Goal: Information Seeking & Learning: Learn about a topic

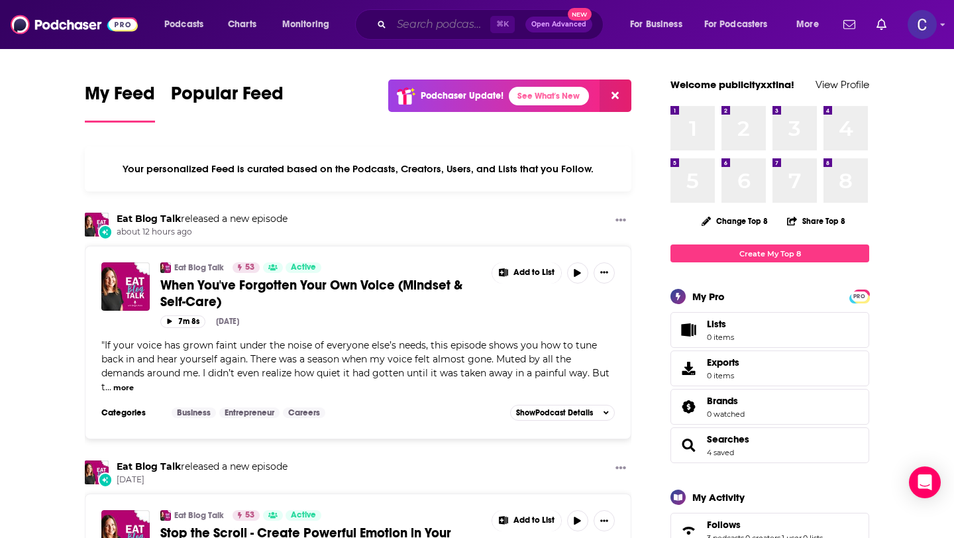
click at [409, 24] on input "Search podcasts, credits, & more..." at bounding box center [441, 24] width 99 height 21
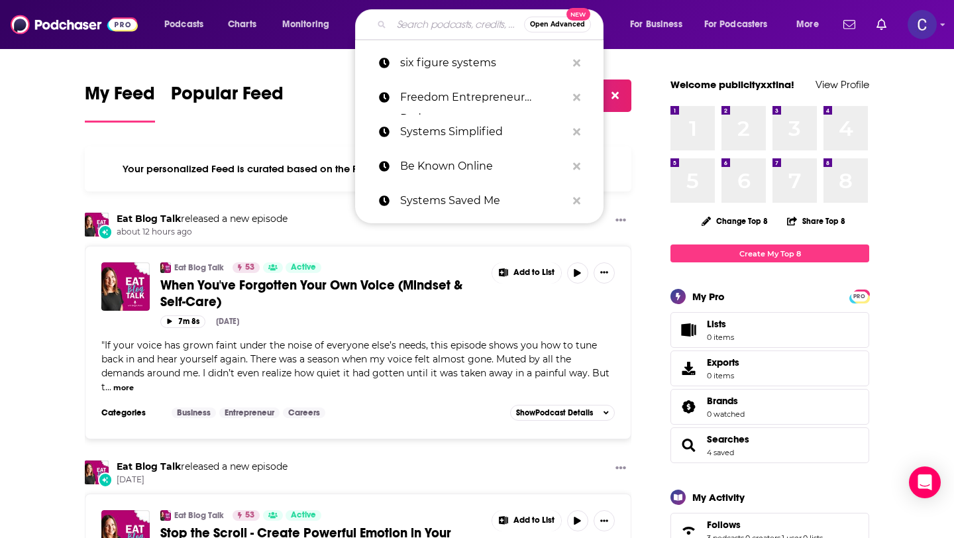
paste input "Real Talk with [PERSON_NAME] and [PERSON_NAME]"
type input "Real Talk with [PERSON_NAME] and [PERSON_NAME]"
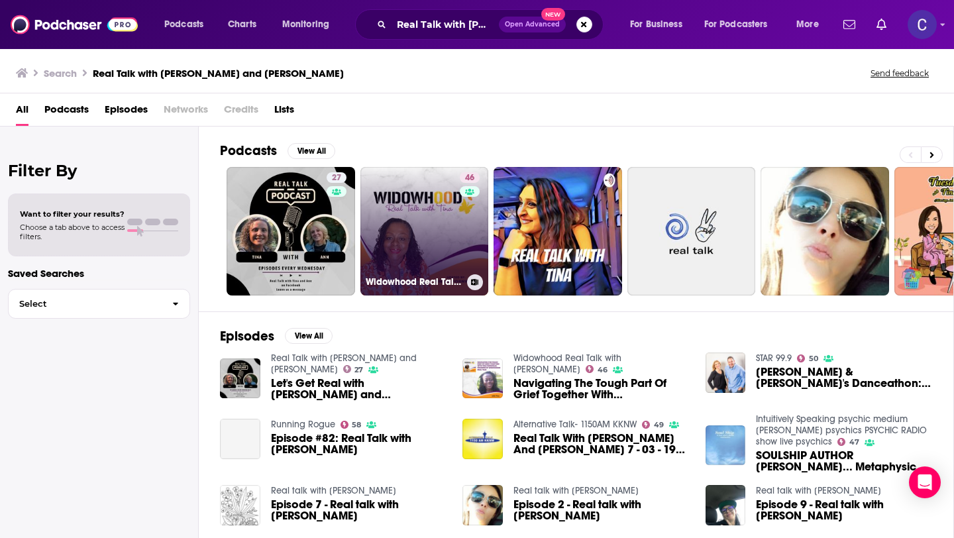
click at [439, 233] on link "46 Widowhood Real Talk with [PERSON_NAME]" at bounding box center [424, 231] width 129 height 129
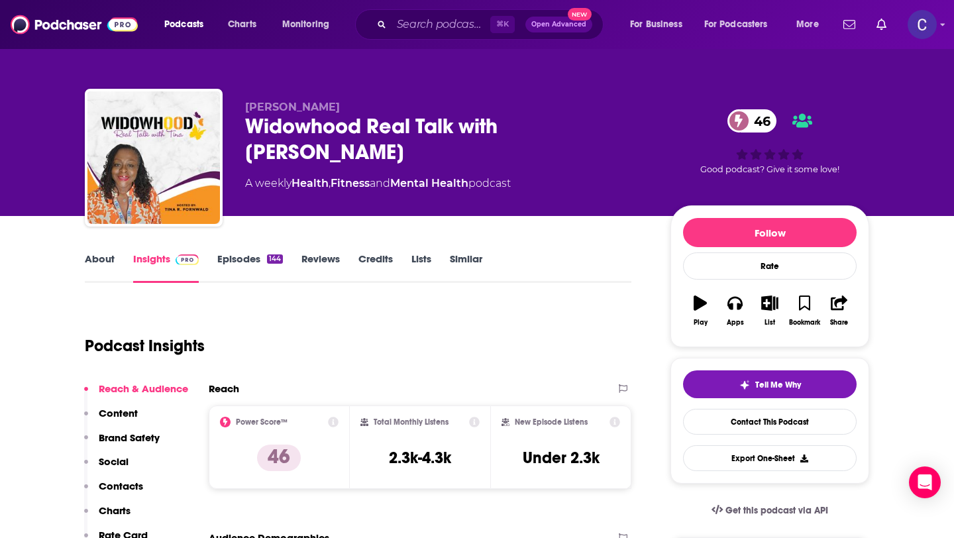
click at [93, 256] on link "About" at bounding box center [100, 267] width 30 height 30
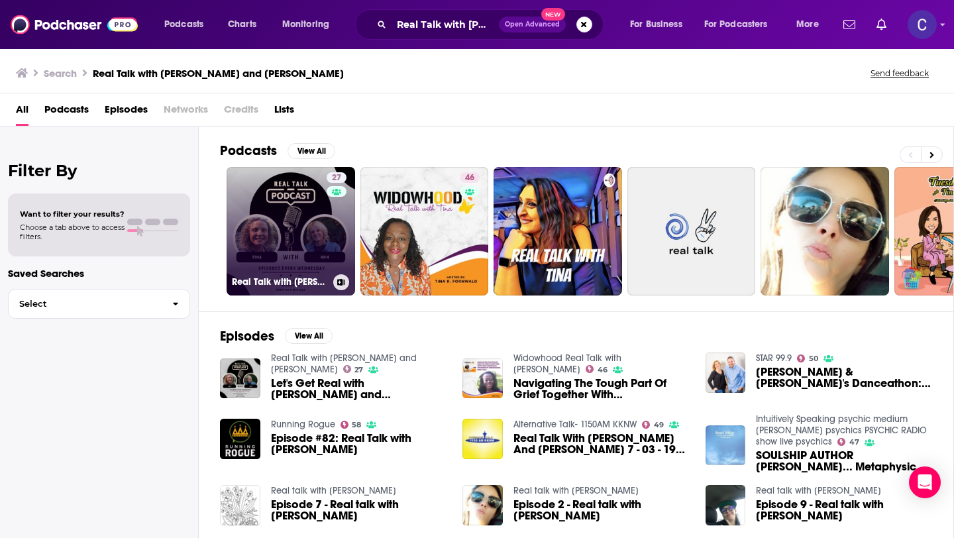
click at [251, 220] on link "27 Real Talk with [PERSON_NAME] and [PERSON_NAME]" at bounding box center [291, 231] width 129 height 129
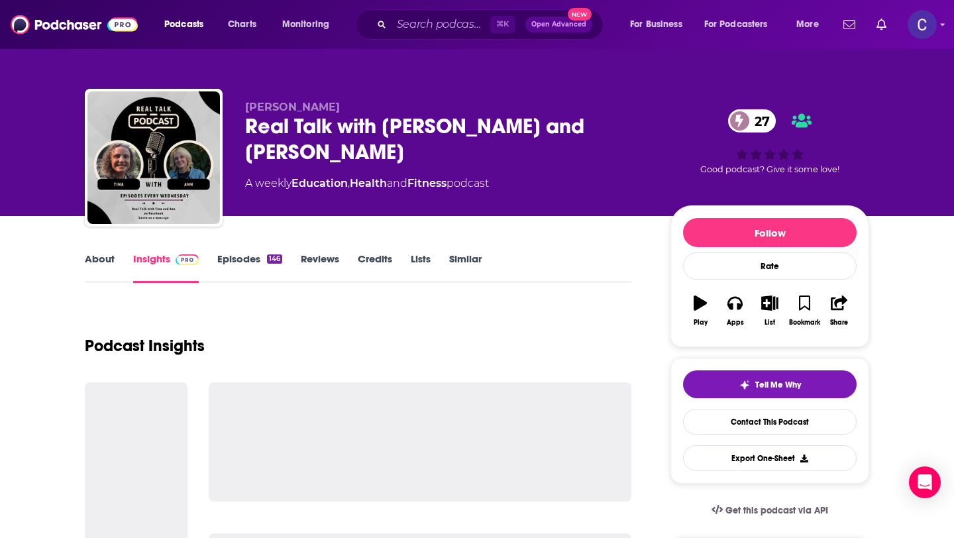
click at [476, 262] on link "Similar" at bounding box center [465, 267] width 32 height 30
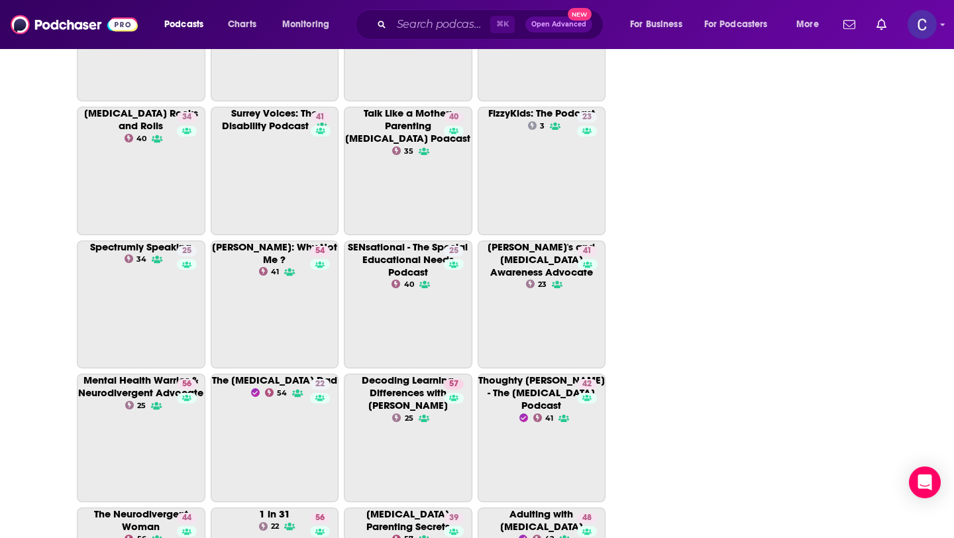
scroll to position [2001, 0]
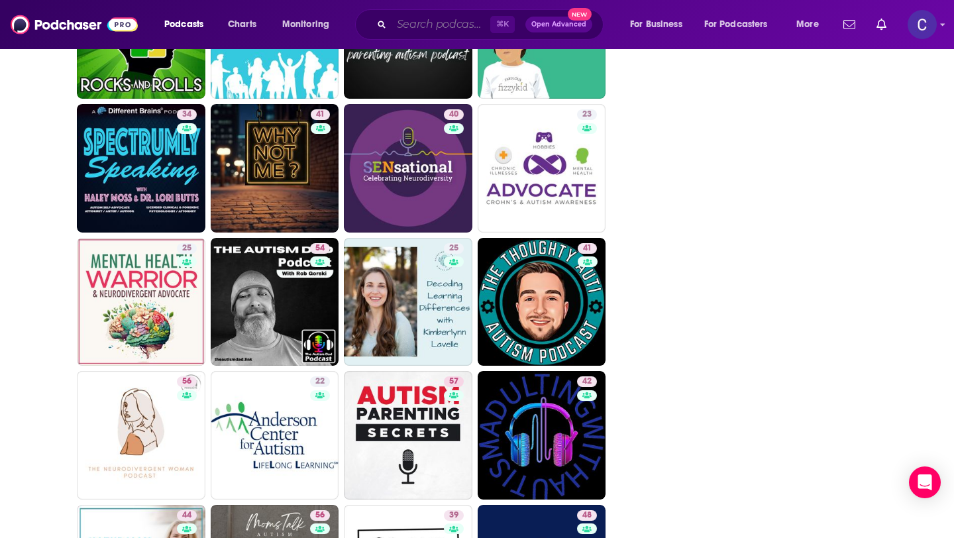
click at [428, 30] on input "Search podcasts, credits, & more..." at bounding box center [441, 24] width 99 height 21
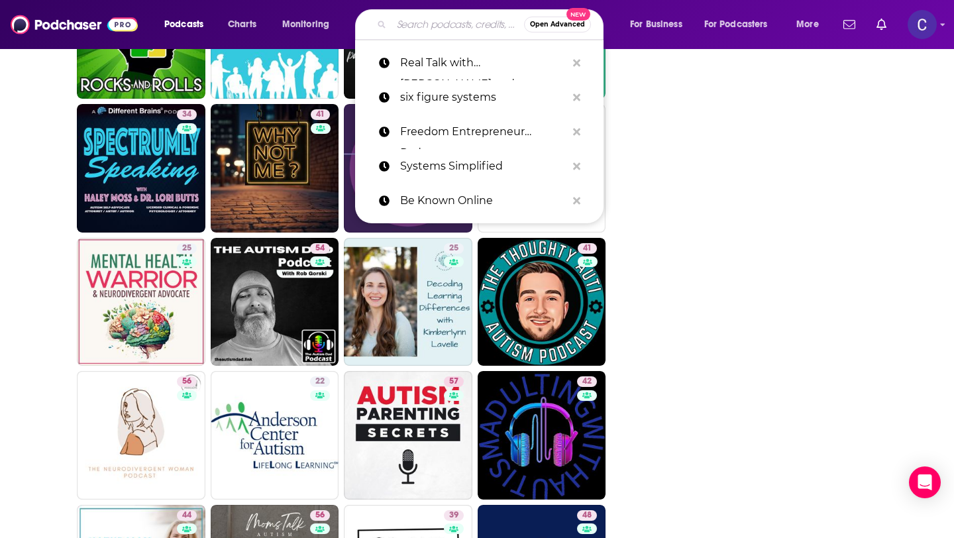
type input "a"
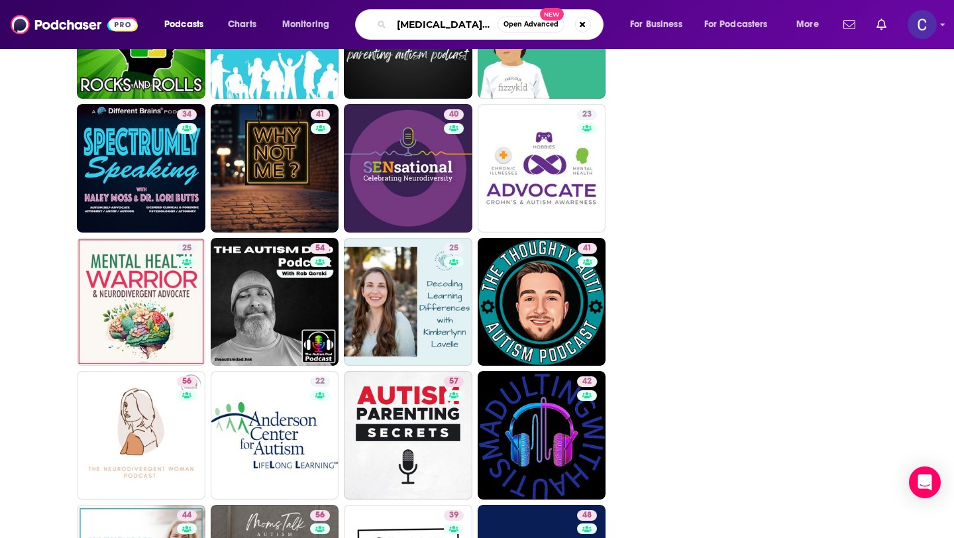
type input "[MEDICAL_DATA] careers"
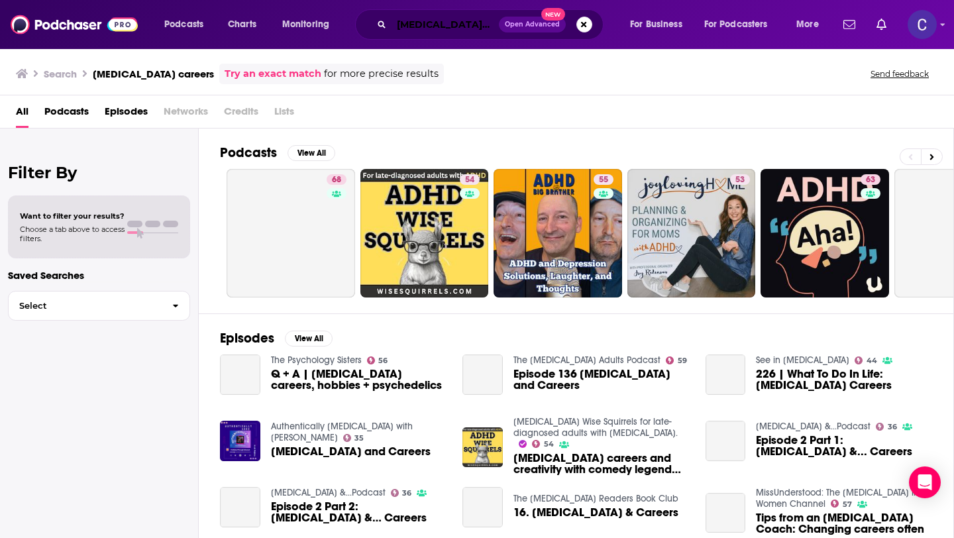
click at [444, 25] on input "[MEDICAL_DATA] careers" at bounding box center [445, 24] width 107 height 21
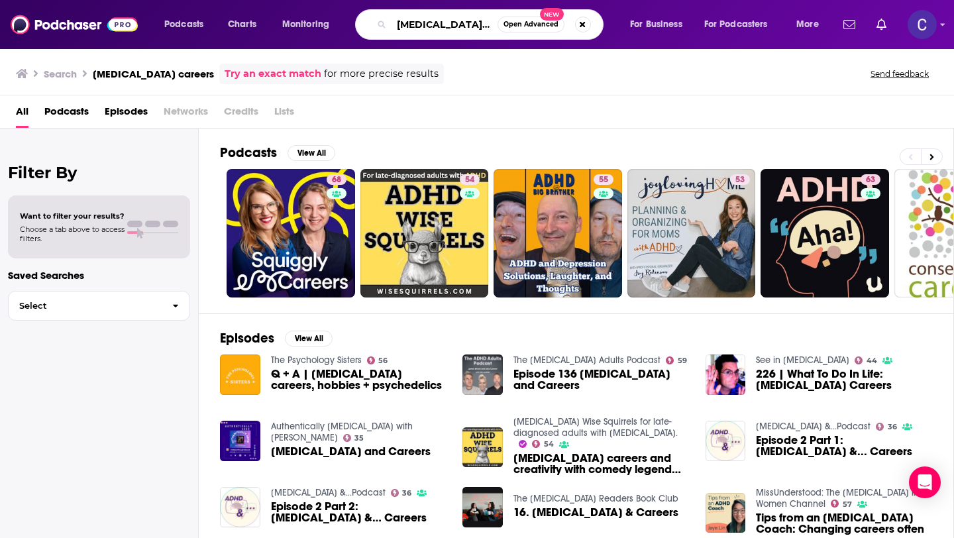
click at [454, 24] on input "[MEDICAL_DATA] careers" at bounding box center [445, 24] width 106 height 21
type input "[MEDICAL_DATA] women"
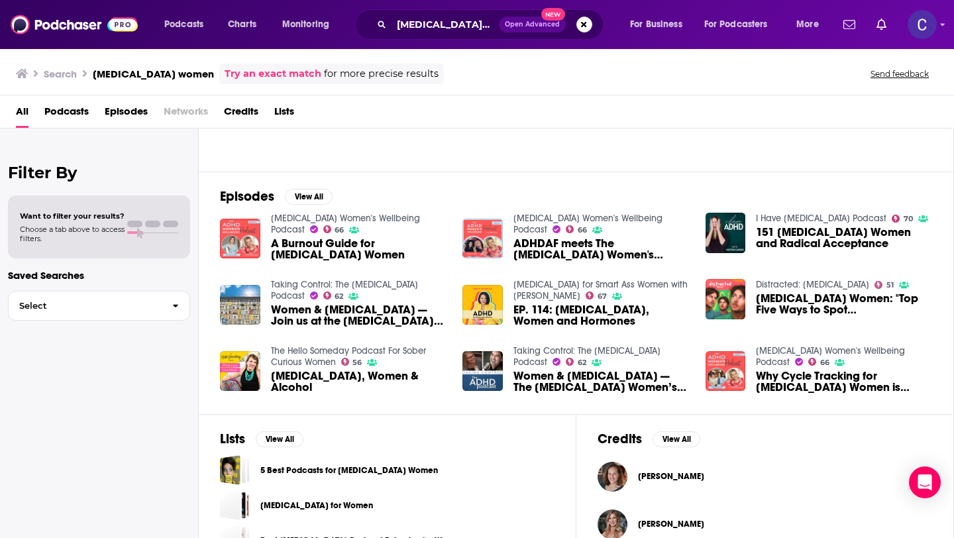
scroll to position [140, 0]
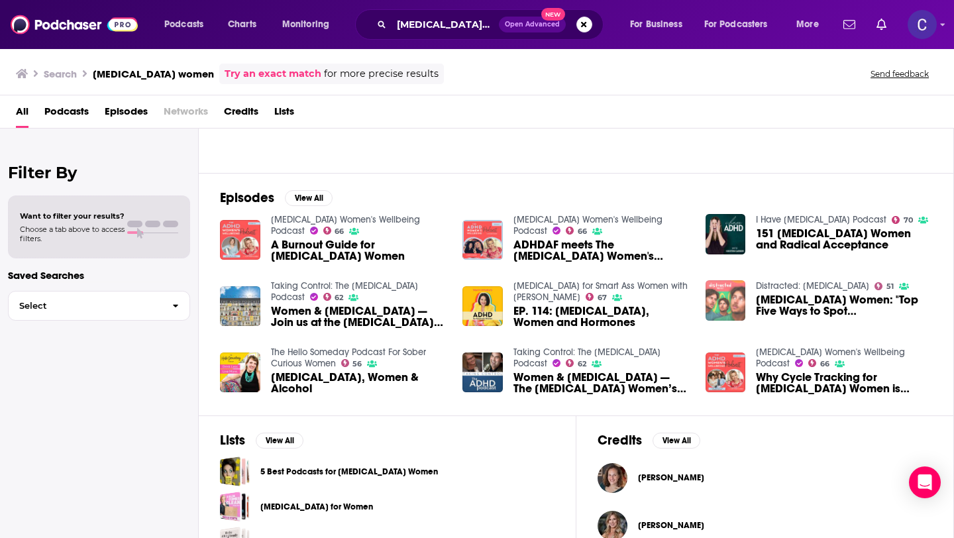
click at [725, 304] on img at bounding box center [726, 300] width 40 height 40
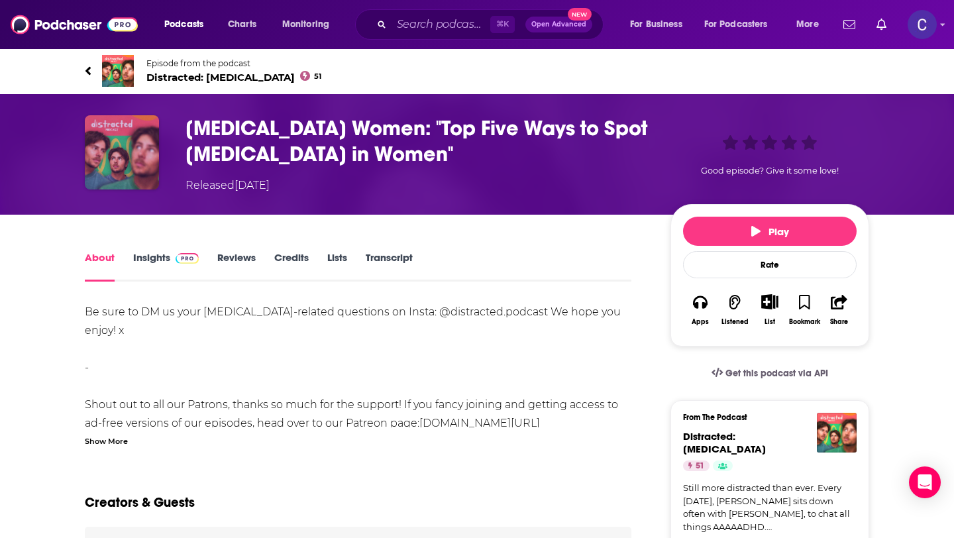
click at [122, 163] on img at bounding box center [122, 152] width 74 height 74
click at [203, 79] on span "Distracted: [MEDICAL_DATA] 51" at bounding box center [233, 77] width 175 height 13
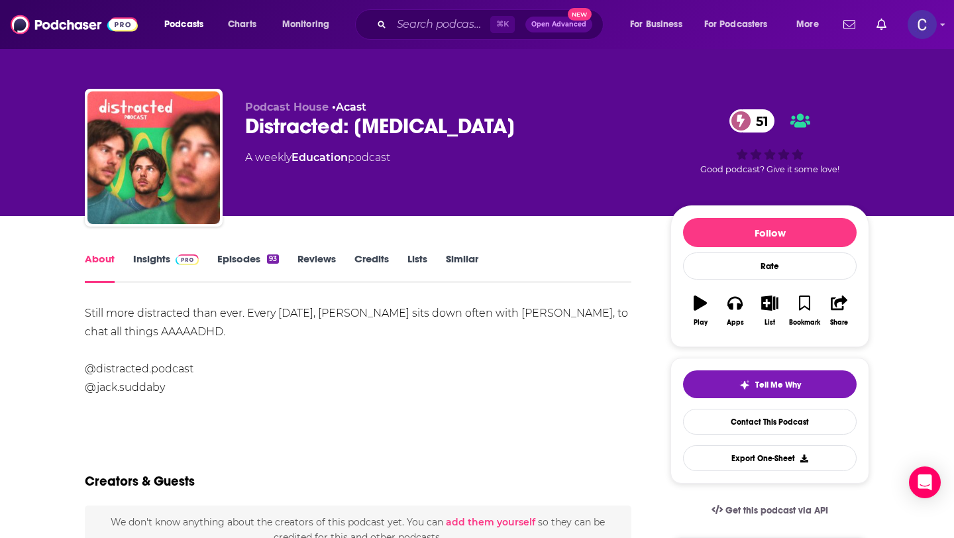
click at [243, 262] on link "Episodes 93" at bounding box center [248, 267] width 62 height 30
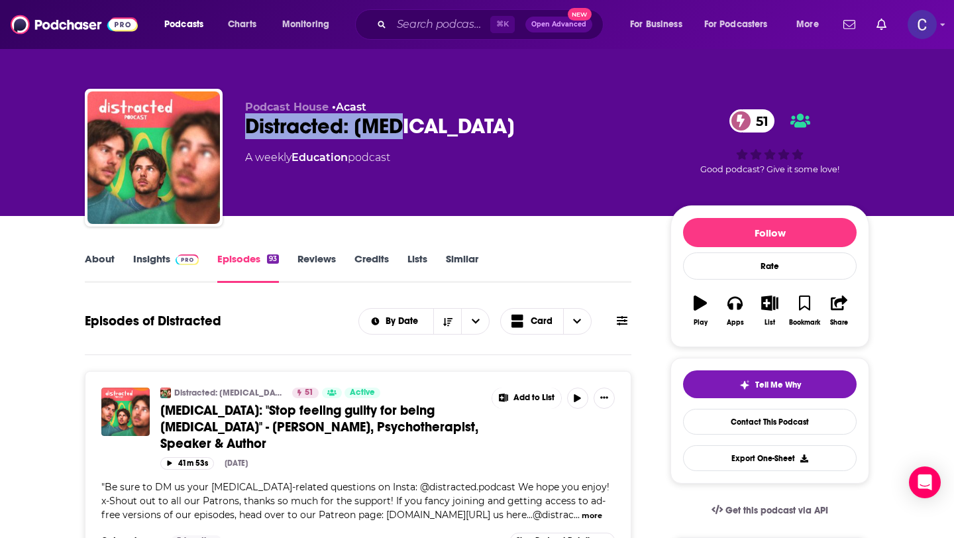
drag, startPoint x: 429, startPoint y: 131, endPoint x: 247, endPoint y: 127, distance: 181.5
click at [247, 127] on div "Distracted: [MEDICAL_DATA] 51" at bounding box center [447, 126] width 404 height 26
copy h2 "Distracted: [MEDICAL_DATA]"
click at [97, 258] on link "About" at bounding box center [100, 267] width 30 height 30
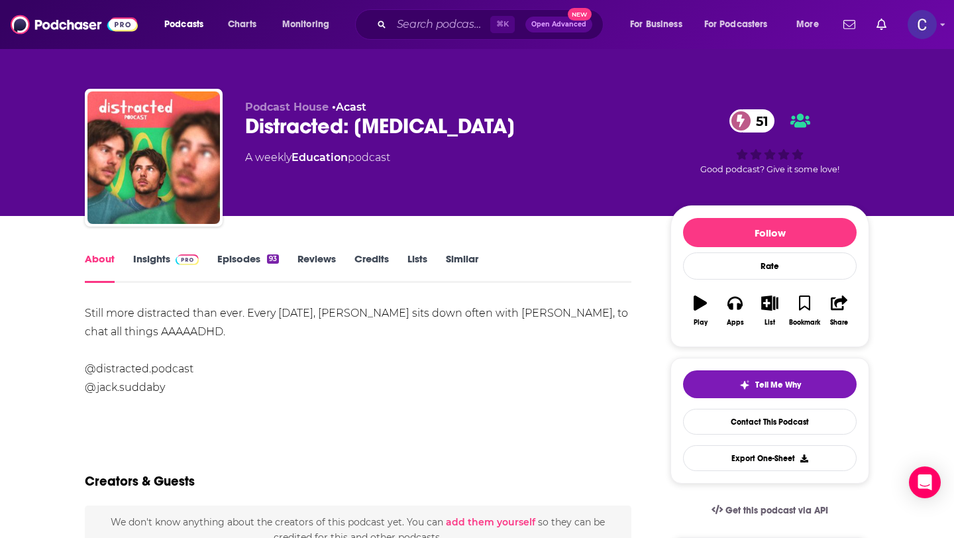
click at [155, 267] on link "Insights" at bounding box center [166, 267] width 66 height 30
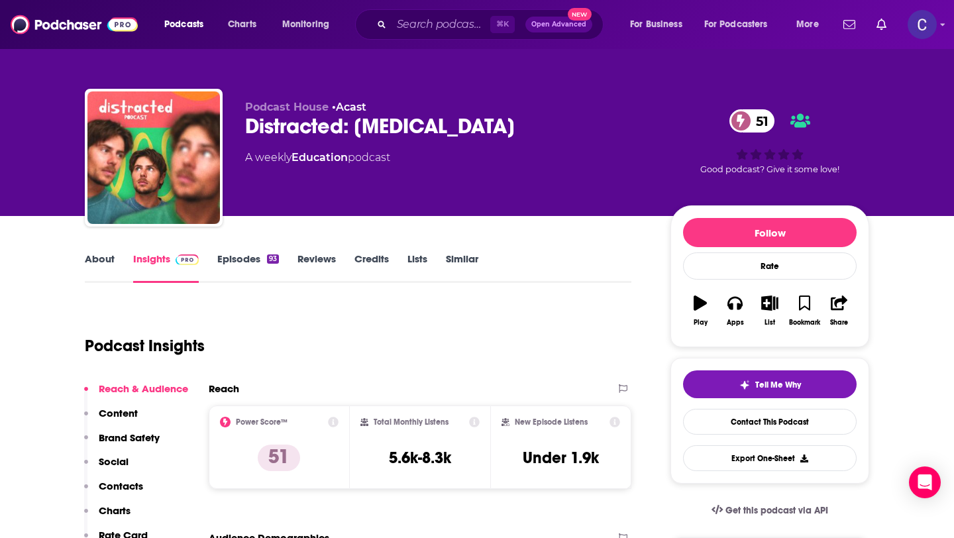
click at [110, 266] on link "About" at bounding box center [100, 267] width 30 height 30
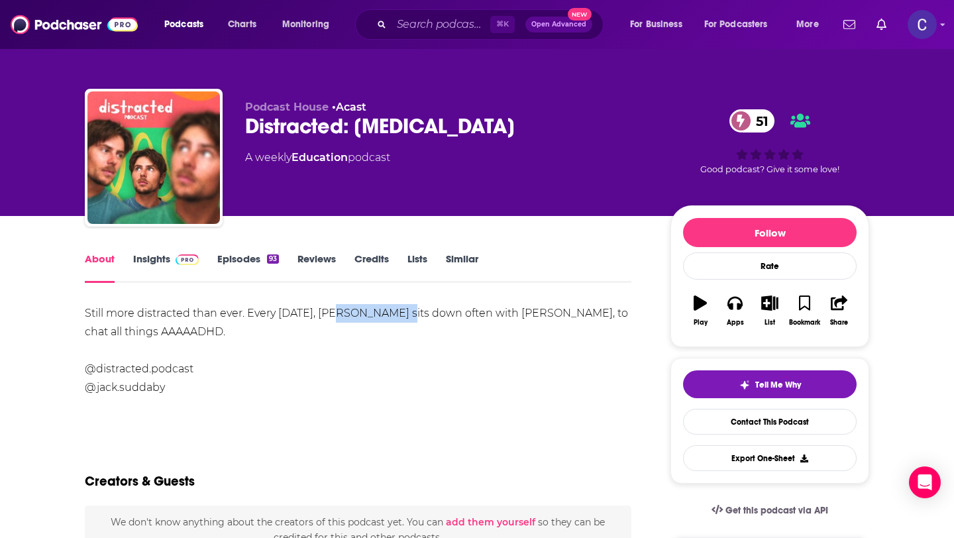
drag, startPoint x: 417, startPoint y: 313, endPoint x: 346, endPoint y: 315, distance: 70.9
click at [346, 315] on div "Still more distracted than ever. Every [DATE], [PERSON_NAME] sits down often wi…" at bounding box center [358, 350] width 547 height 93
copy div "[PERSON_NAME]"
click at [148, 263] on link "Insights" at bounding box center [166, 267] width 66 height 30
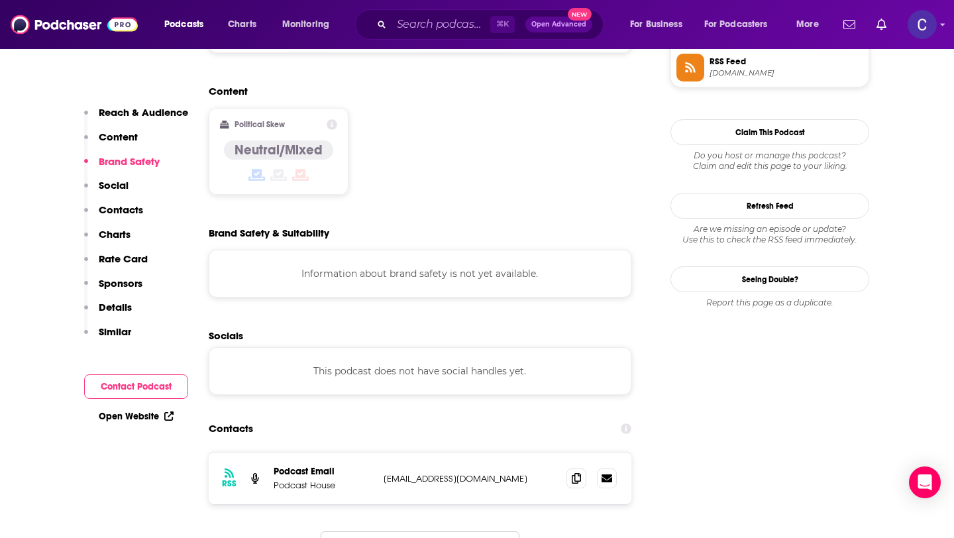
scroll to position [1012, 0]
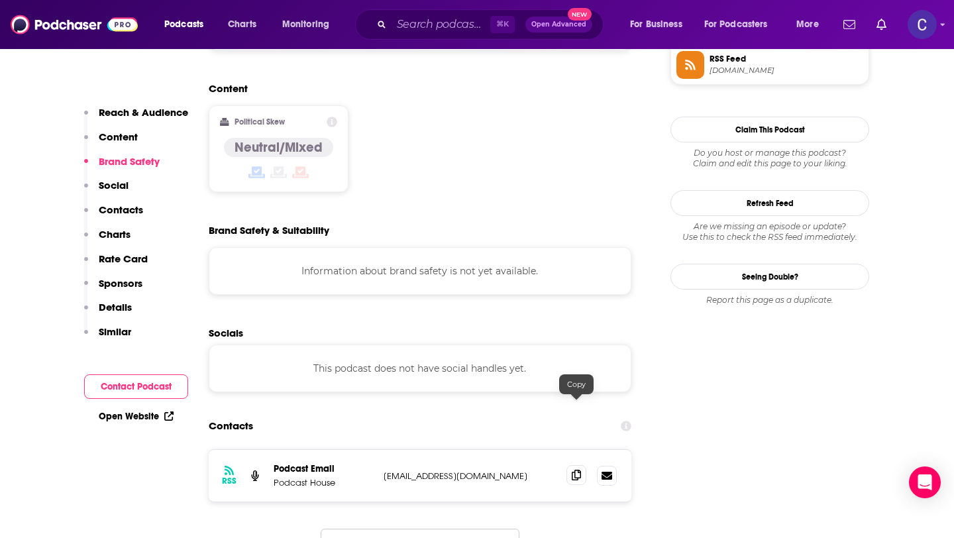
click at [576, 465] on span at bounding box center [576, 475] width 20 height 20
click at [435, 32] on input "Search podcasts, credits, & more..." at bounding box center [441, 24] width 99 height 21
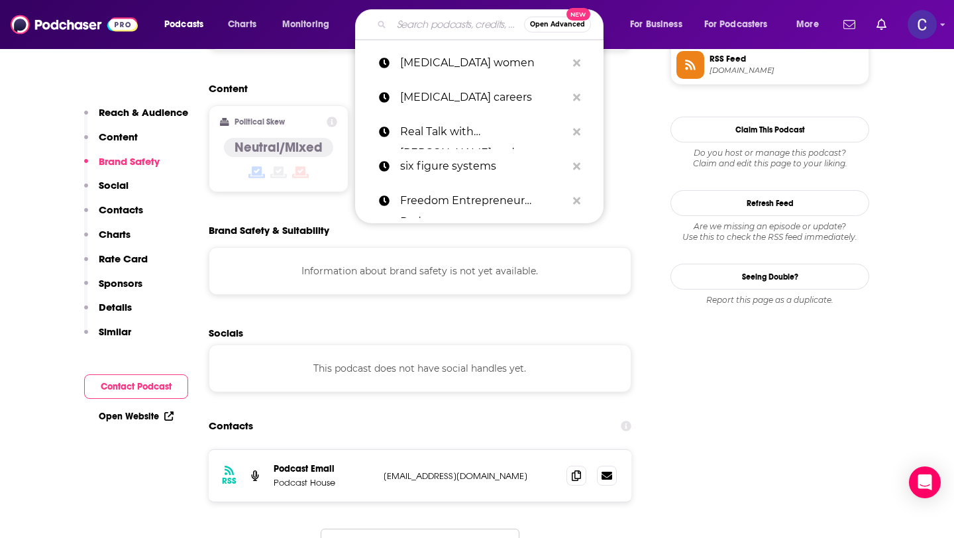
paste input "You're Wrong About [MEDICAL_DATA]"
type input "You're Wrong About [MEDICAL_DATA]"
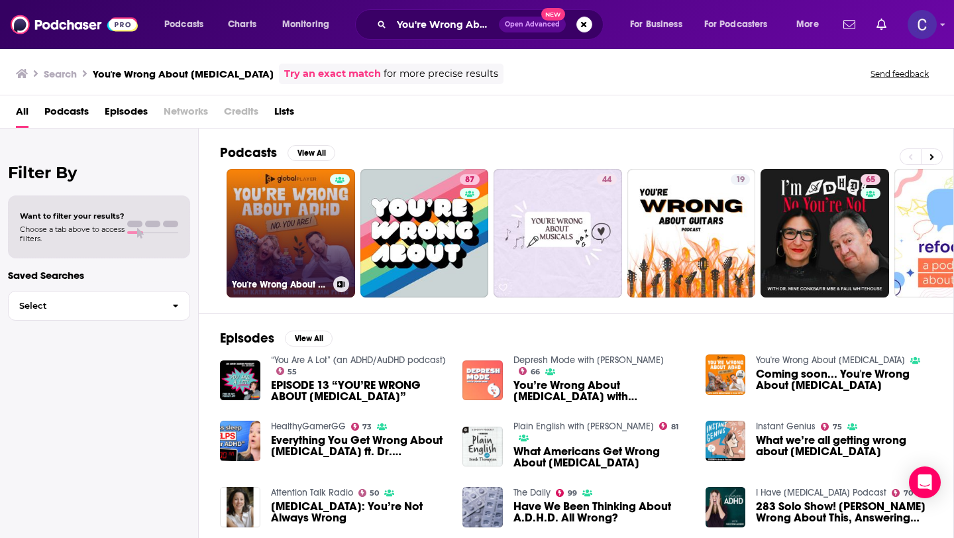
click at [272, 262] on link "You're Wrong About [MEDICAL_DATA]" at bounding box center [291, 233] width 129 height 129
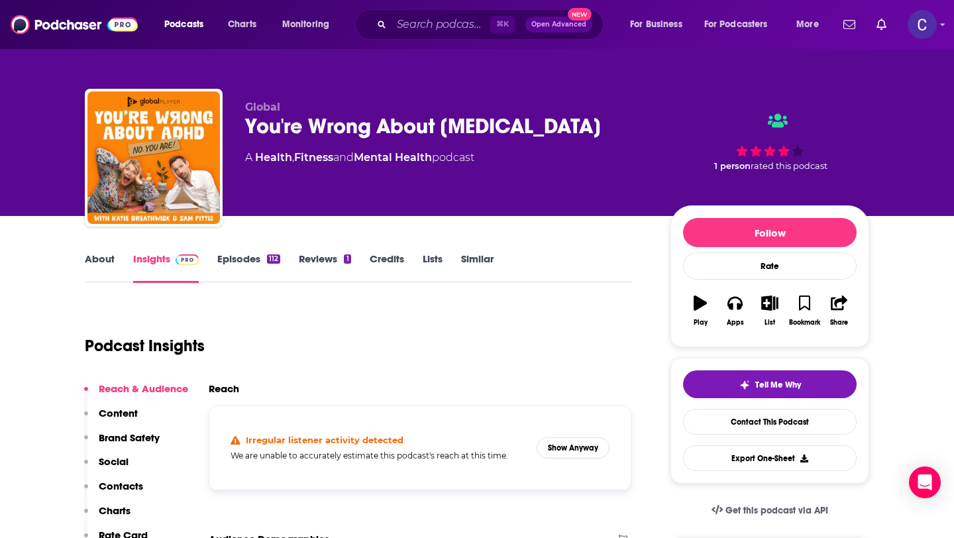
click at [272, 262] on div "112" at bounding box center [273, 258] width 13 height 9
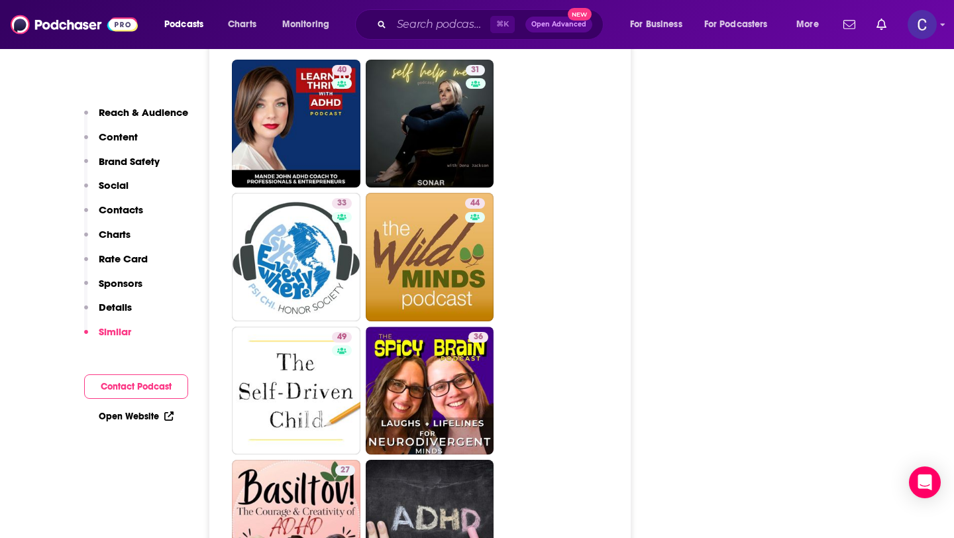
scroll to position [2319, 0]
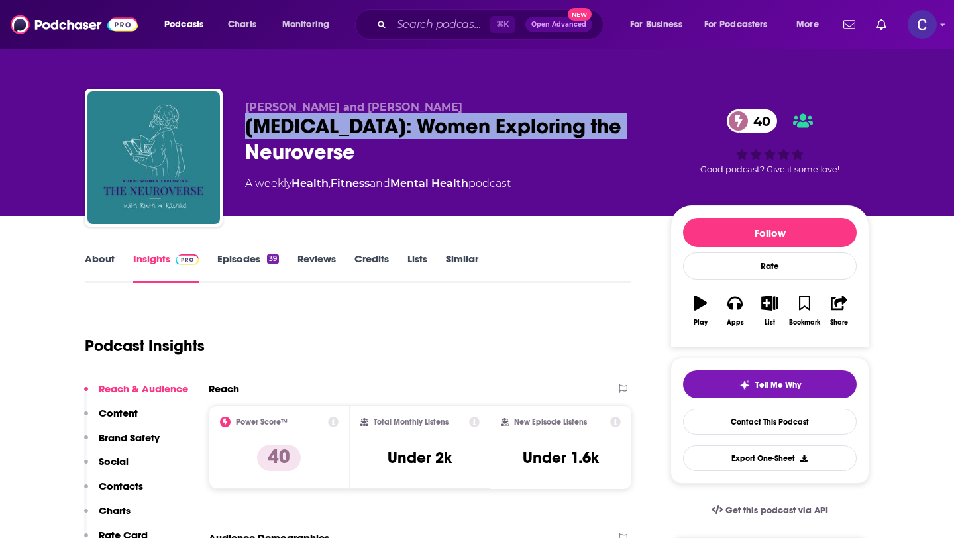
drag, startPoint x: 246, startPoint y: 129, endPoint x: 636, endPoint y: 132, distance: 389.5
click at [636, 132] on div "[MEDICAL_DATA]: Women Exploring the Neuroverse 40" at bounding box center [447, 139] width 404 height 52
copy h2 "[MEDICAL_DATA]: Women Exploring the Neuroverse"
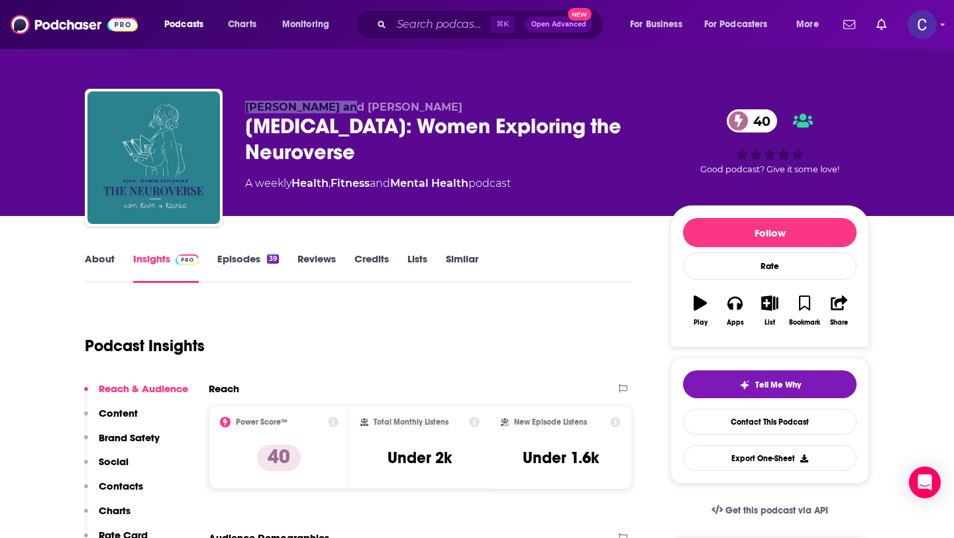
drag, startPoint x: 245, startPoint y: 105, endPoint x: 375, endPoint y: 105, distance: 129.8
click at [375, 105] on p "[PERSON_NAME] and [PERSON_NAME]" at bounding box center [447, 107] width 404 height 13
copy span "[PERSON_NAME] and [PERSON_NAME]"
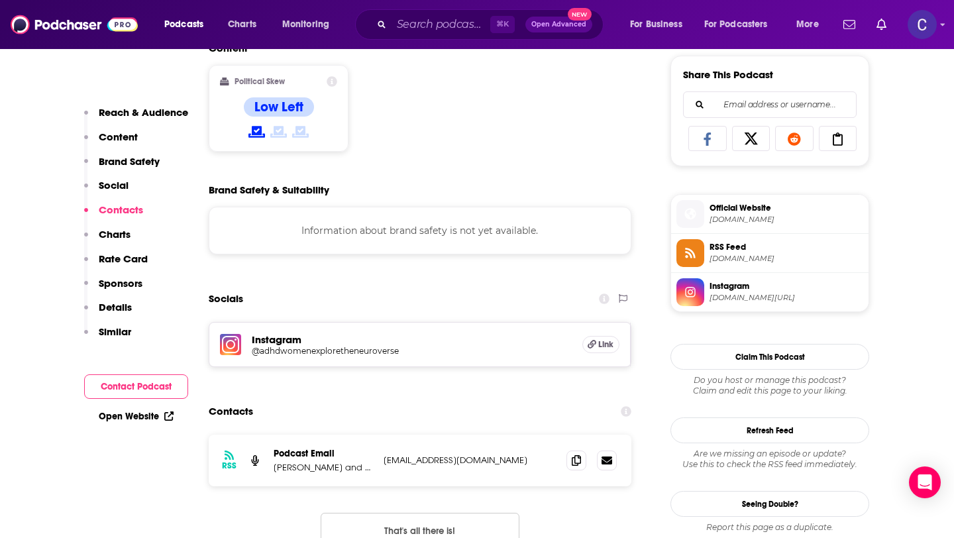
scroll to position [1130, 0]
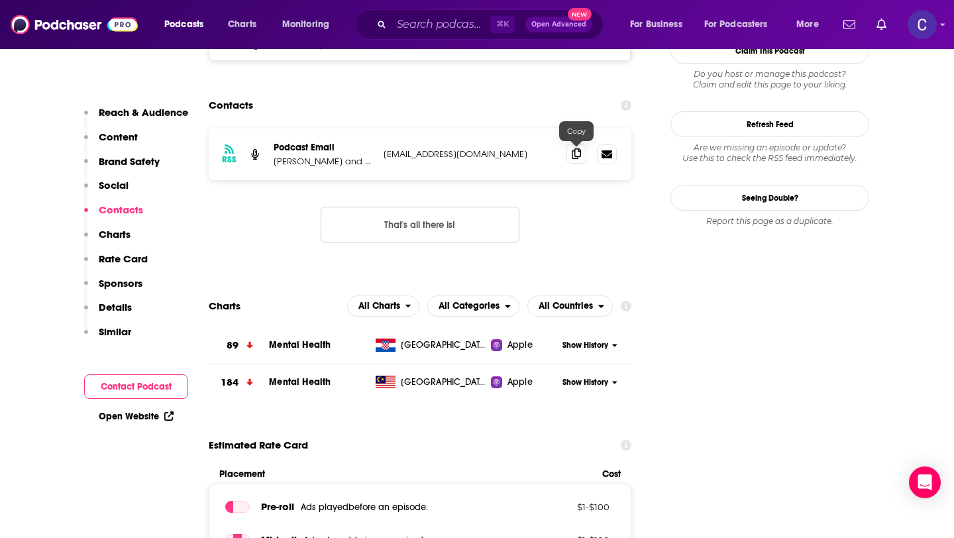
click at [576, 157] on icon at bounding box center [576, 153] width 9 height 11
